Goal: Information Seeking & Learning: Learn about a topic

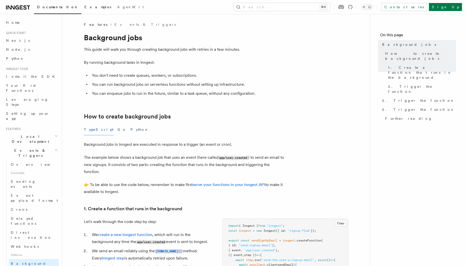
click at [84, 9] on span "Examples" at bounding box center [97, 7] width 27 height 4
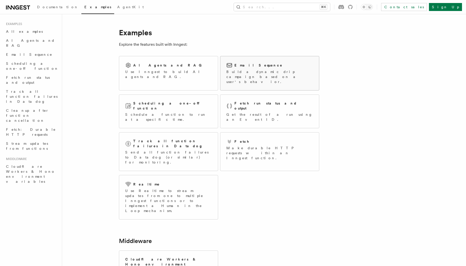
click at [243, 79] on p "Build a dynamic drip campaign based on a user's behavior." at bounding box center [269, 76] width 87 height 15
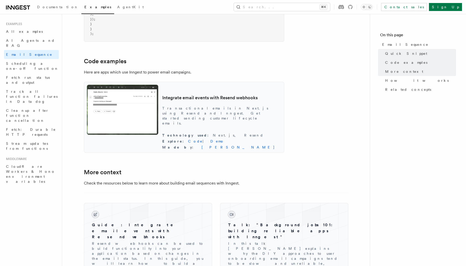
scroll to position [440, 0]
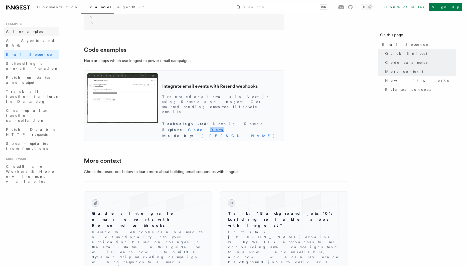
click at [26, 33] on span "All examples" at bounding box center [24, 32] width 37 height 4
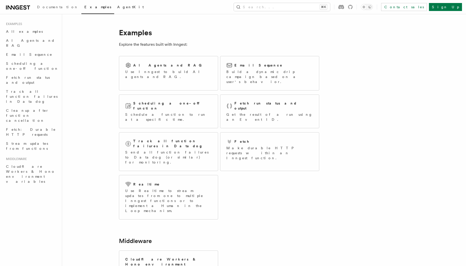
click at [114, 10] on link "AgentKit" at bounding box center [130, 8] width 33 height 12
